Goal: Entertainment & Leisure: Consume media (video, audio)

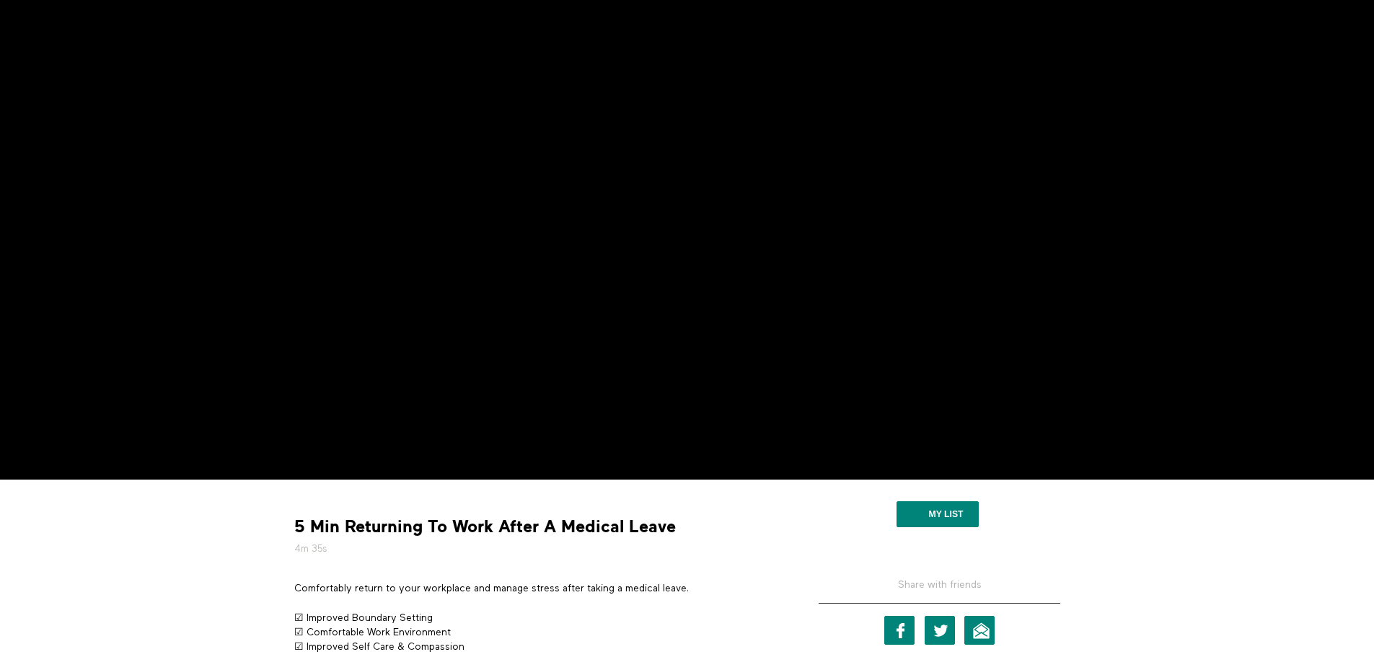
scroll to position [289, 0]
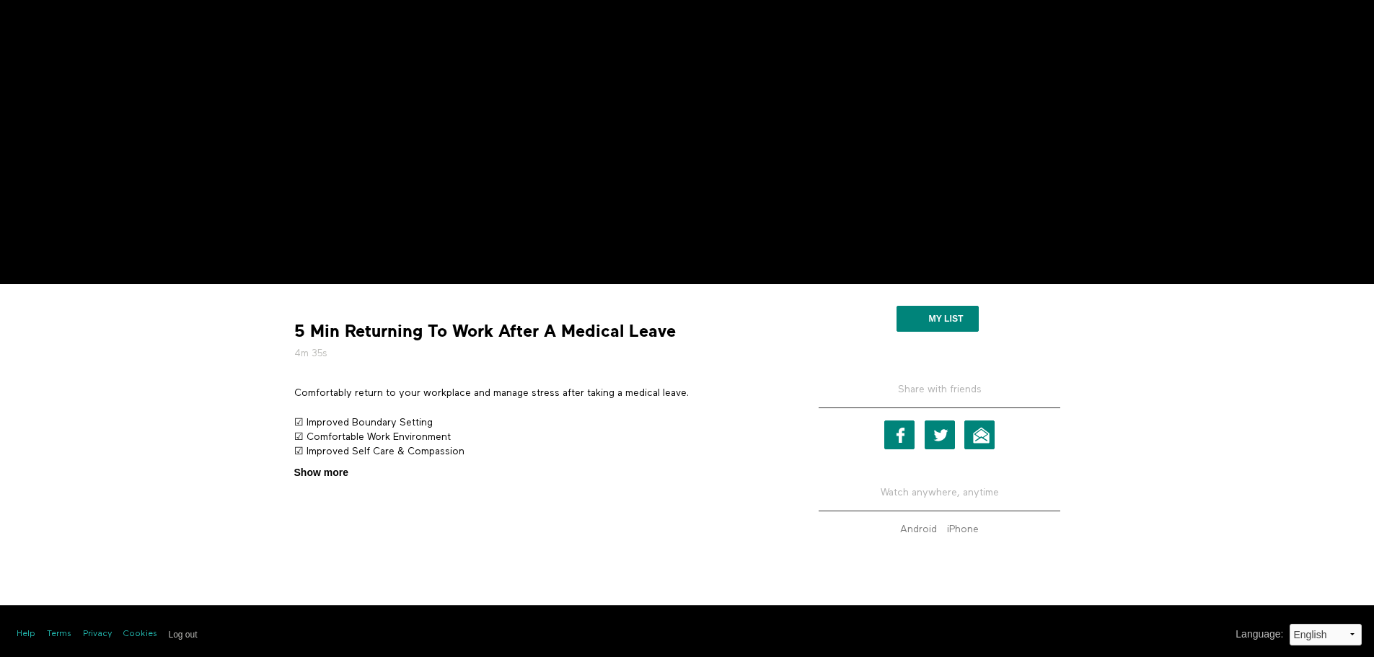
click at [343, 471] on span "Show more" at bounding box center [321, 472] width 54 height 15
click at [0, 0] on input "Show more Show less" at bounding box center [0, 0] width 0 height 0
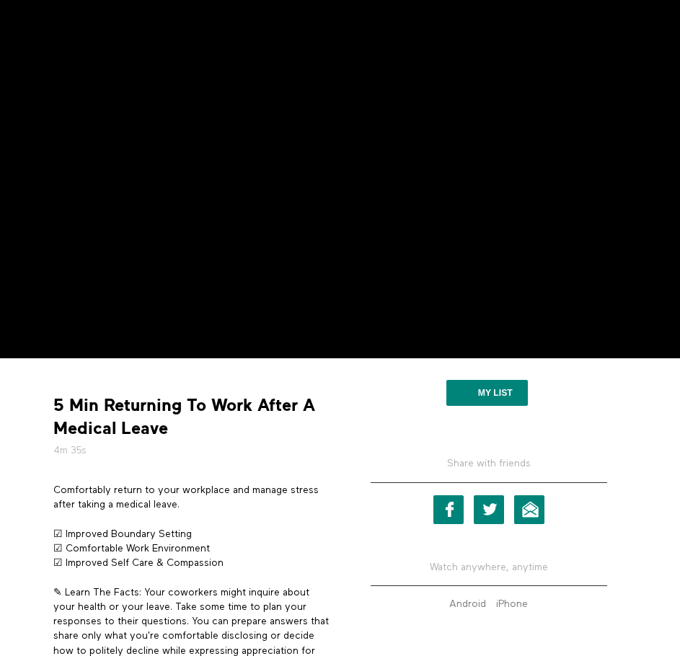
scroll to position [0, 0]
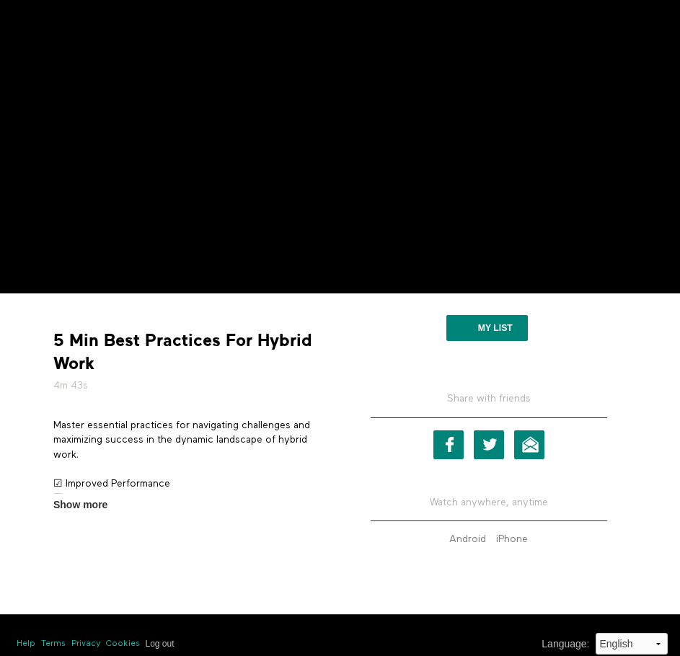
scroll to position [144, 0]
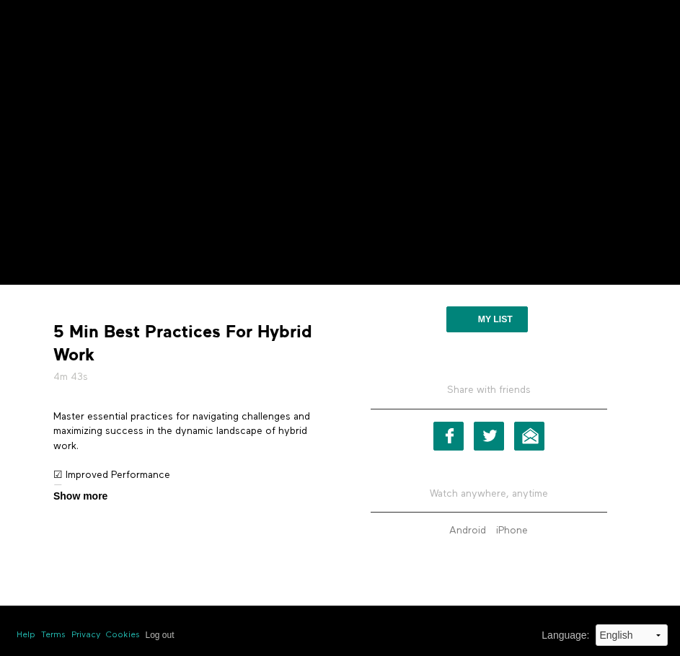
click at [93, 496] on span "Show more" at bounding box center [80, 496] width 54 height 15
click at [0, 0] on input "Show more Show less" at bounding box center [0, 0] width 0 height 0
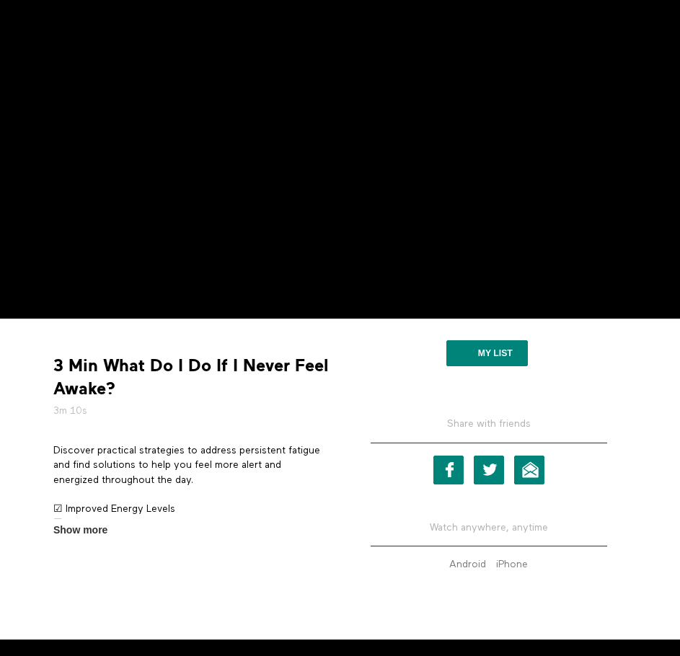
scroll to position [144, 0]
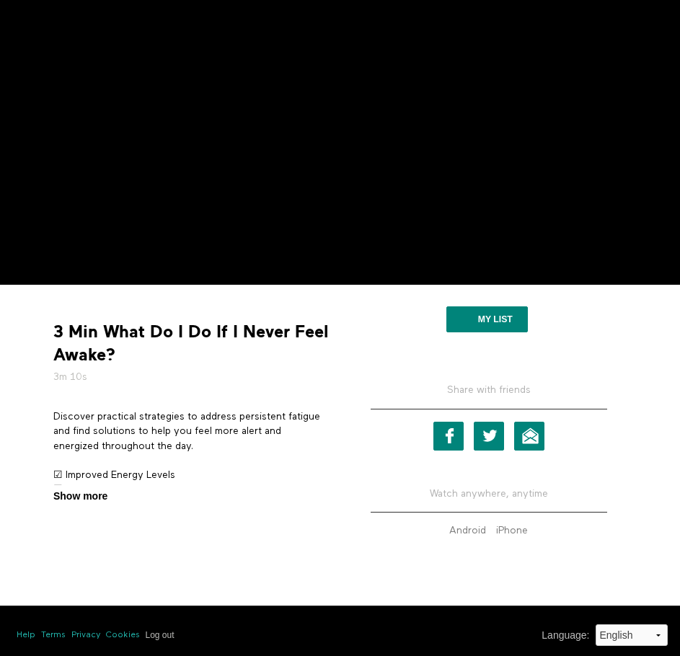
click at [95, 499] on span "Show more" at bounding box center [80, 496] width 54 height 15
click at [0, 0] on input "Show more Show less" at bounding box center [0, 0] width 0 height 0
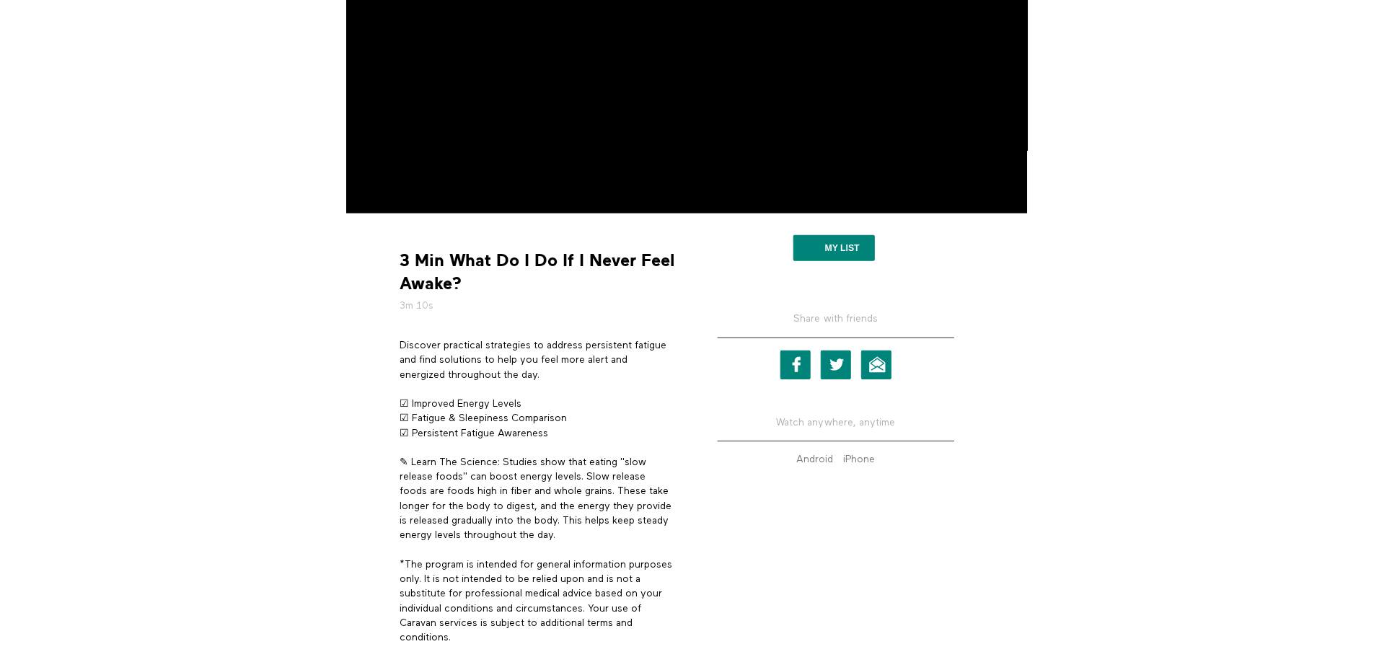
scroll to position [289, 0]
